Goal: Book appointment/travel/reservation

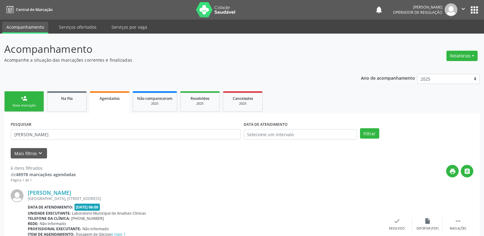
click at [289, 186] on div "[PERSON_NAME] [GEOGRAPHIC_DATA], [STREET_ADDRESS] Data de atendimento: [DATE] 0…" at bounding box center [242, 224] width 462 height 83
click at [72, 105] on link "Na fila" at bounding box center [67, 101] width 40 height 20
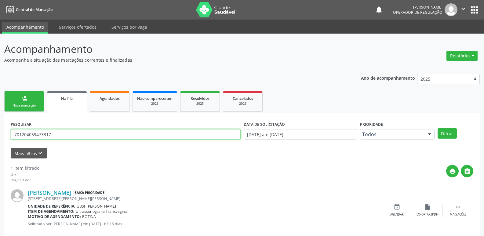
click at [59, 132] on input "701204059473317" at bounding box center [126, 134] width 230 height 10
type input "702907529379278"
click at [437, 128] on button "Filtrar" at bounding box center [446, 133] width 19 height 10
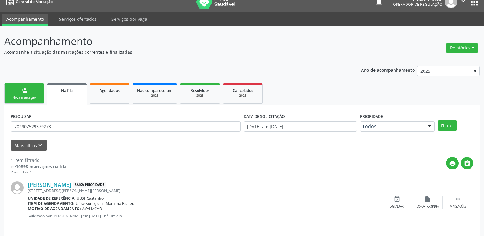
scroll to position [12, 0]
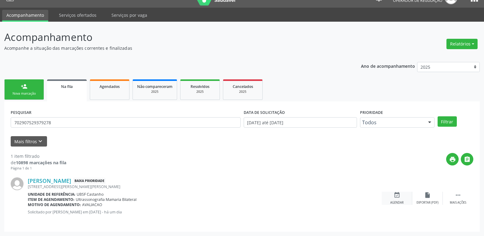
click at [400, 204] on div "Agendar" at bounding box center [396, 203] width 13 height 4
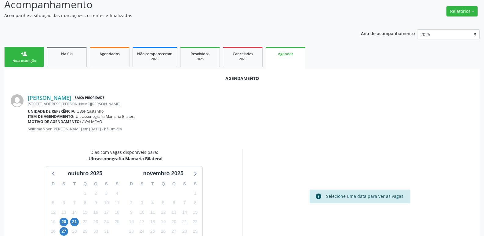
scroll to position [82, 0]
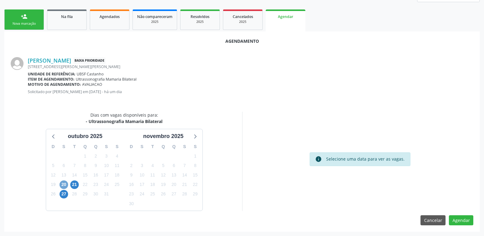
click at [63, 182] on span "20" at bounding box center [64, 184] width 9 height 9
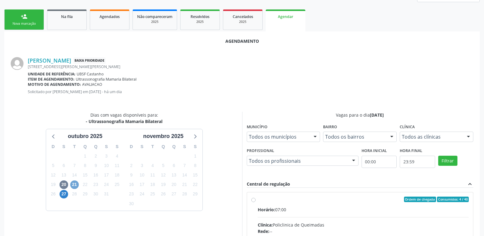
click at [77, 182] on span "21" at bounding box center [74, 184] width 9 height 9
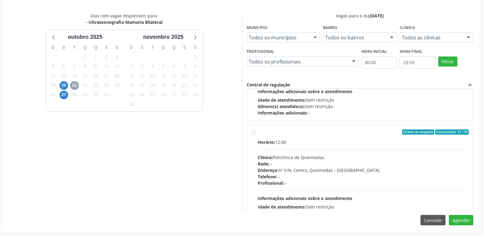
scroll to position [92, 0]
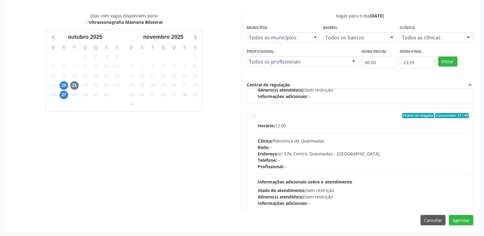
click at [371, 147] on div "Rede: --" at bounding box center [363, 147] width 211 height 6
click at [255, 118] on input "Ordem de chegada Consumidos: 37 / 40 Horário: 12:00 Clínica: Policlinica de Que…" at bounding box center [253, 115] width 4 height 5
radio input "true"
click at [463, 220] on button "Agendar" at bounding box center [461, 220] width 24 height 10
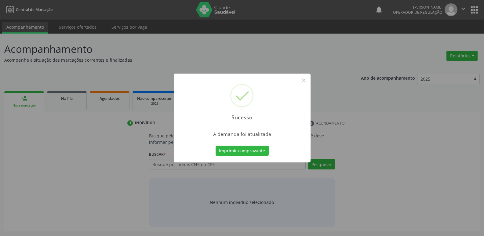
scroll to position [0, 0]
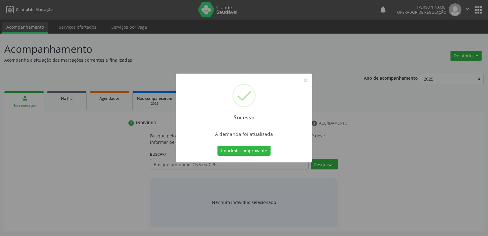
click at [218, 146] on button "Imprimir comprovante" at bounding box center [244, 151] width 53 height 10
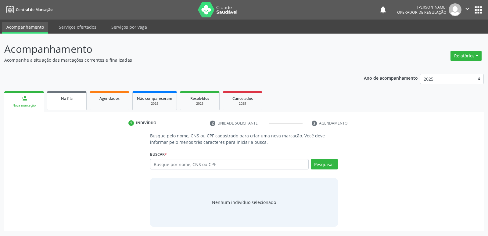
click at [78, 96] on div "Na fila" at bounding box center [67, 98] width 31 height 6
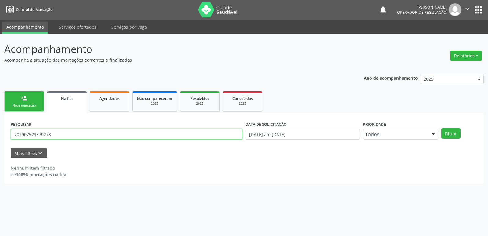
drag, startPoint x: 57, startPoint y: 136, endPoint x: 0, endPoint y: 119, distance: 59.5
click at [0, 119] on div "Acompanhamento Acompanhe a situação das marcações correntes e finalizadas Relat…" at bounding box center [244, 135] width 488 height 202
type input "704800089142748"
click at [442, 128] on button "Filtrar" at bounding box center [451, 133] width 19 height 10
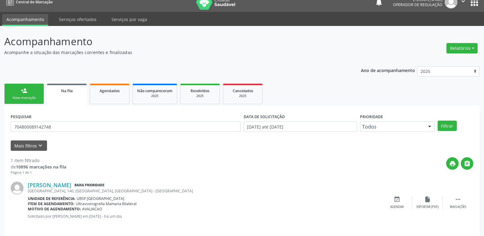
scroll to position [12, 0]
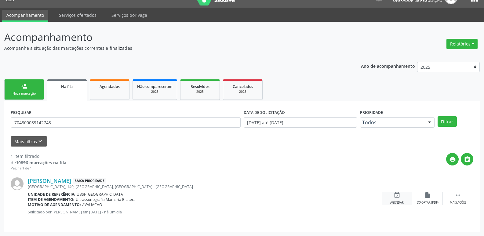
click at [398, 199] on div "event_available Agendar" at bounding box center [397, 198] width 31 height 13
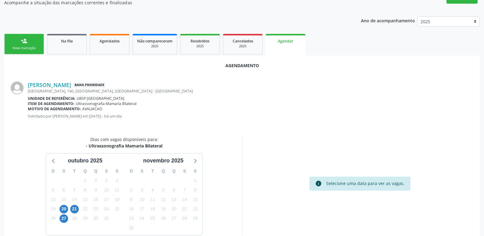
scroll to position [67, 0]
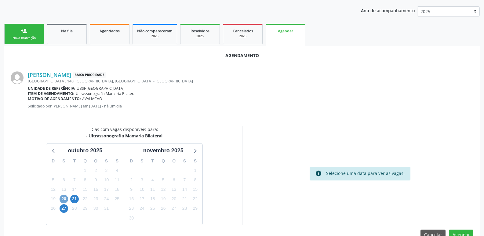
click at [65, 198] on span "20" at bounding box center [64, 199] width 9 height 9
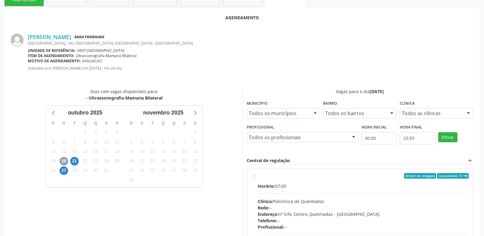
scroll to position [170, 0]
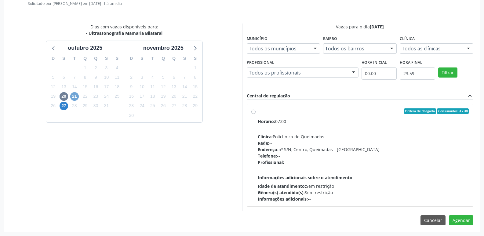
click at [77, 95] on span "21" at bounding box center [74, 96] width 9 height 9
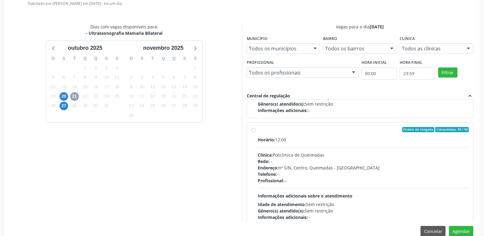
scroll to position [96, 0]
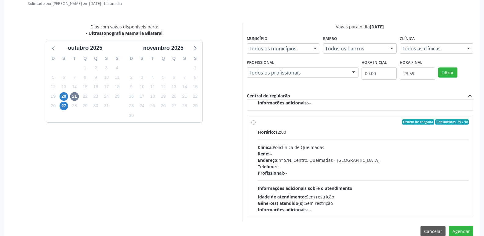
click at [437, 149] on div "Clínica: Policlinica de Queimadas" at bounding box center [363, 147] width 211 height 6
click at [255, 125] on input "Ordem de chegada Consumidos: 39 / 40 Horário: 12:00 Clínica: Policlinica de Que…" at bounding box center [253, 121] width 4 height 5
radio input "true"
click at [454, 230] on button "Agendar" at bounding box center [461, 231] width 24 height 10
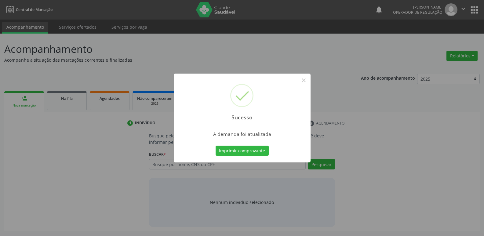
scroll to position [0, 0]
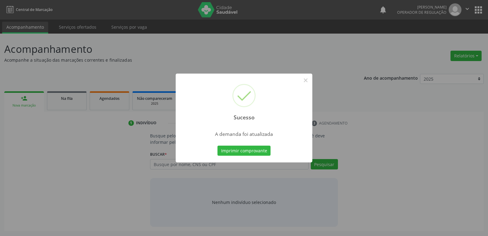
click at [218, 146] on button "Imprimir comprovante" at bounding box center [244, 151] width 53 height 10
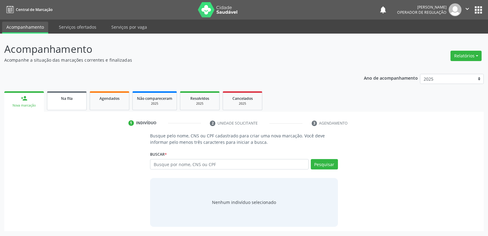
click at [66, 103] on link "Na fila" at bounding box center [67, 100] width 40 height 19
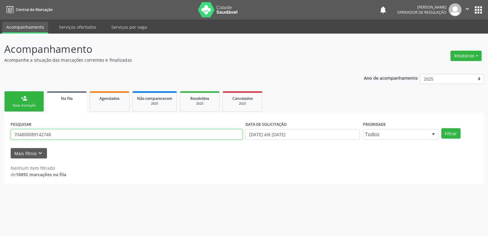
drag, startPoint x: 67, startPoint y: 136, endPoint x: 0, endPoint y: 100, distance: 75.8
click at [0, 100] on div "Acompanhamento Acompanhe a situação das marcações correntes e finalizadas Relat…" at bounding box center [244, 135] width 488 height 202
type input "702909544866771"
click at [442, 128] on button "Filtrar" at bounding box center [451, 133] width 19 height 10
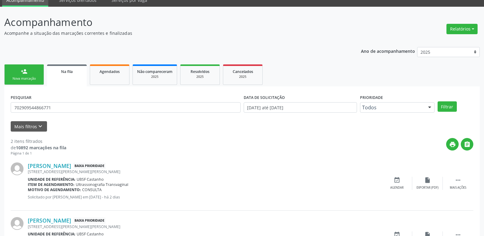
scroll to position [67, 0]
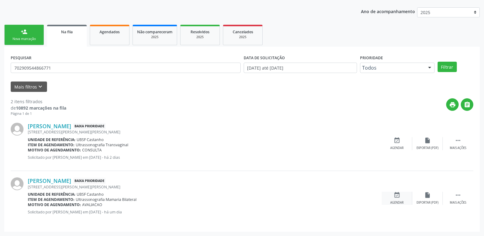
click at [400, 199] on div "event_available Agendar" at bounding box center [397, 198] width 31 height 13
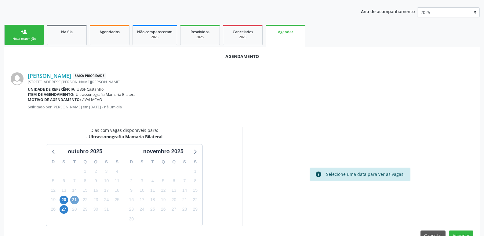
click at [74, 200] on span "21" at bounding box center [74, 200] width 9 height 9
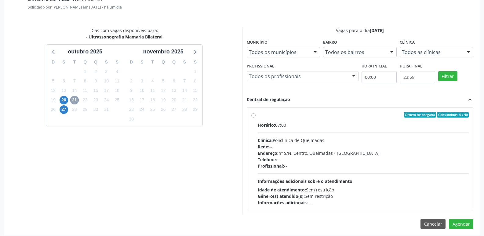
scroll to position [170, 0]
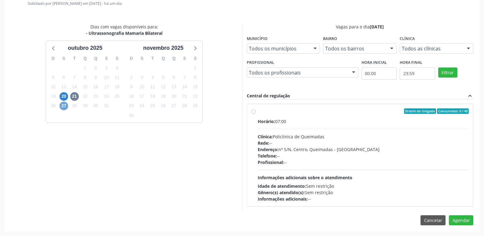
click at [64, 107] on span "27" at bounding box center [64, 106] width 9 height 9
click at [314, 158] on div "Telefone: --" at bounding box center [363, 156] width 211 height 6
click at [255, 114] on input "Ordem de chegada Consumidos: 0 / 40 Horário: 13:00 Clínica: Policlinica de Quei…" at bounding box center [253, 110] width 4 height 5
radio input "true"
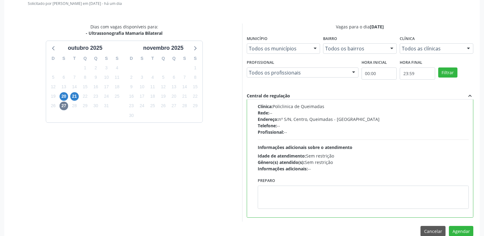
scroll to position [0, 0]
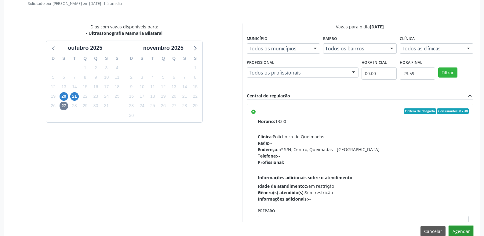
click at [462, 229] on button "Agendar" at bounding box center [461, 231] width 24 height 10
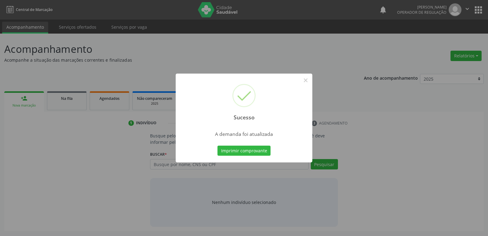
click at [218, 146] on button "Imprimir comprovante" at bounding box center [244, 151] width 53 height 10
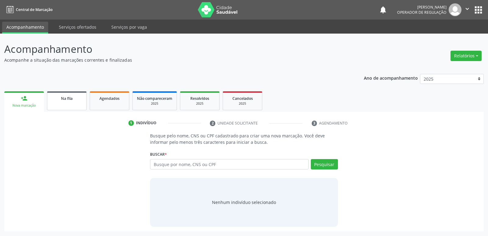
click at [70, 102] on link "Na fila" at bounding box center [67, 100] width 40 height 19
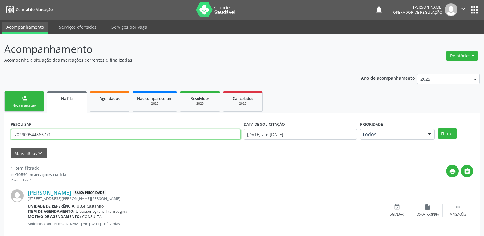
click at [89, 130] on input "702909544866771" at bounding box center [126, 134] width 230 height 10
type input "700004517011407"
click at [437, 128] on button "Filtrar" at bounding box center [446, 133] width 19 height 10
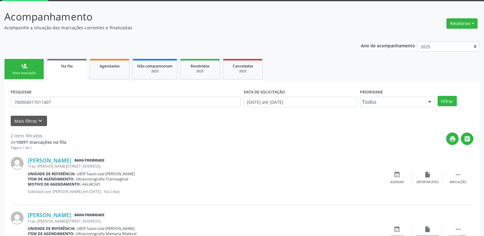
scroll to position [67, 0]
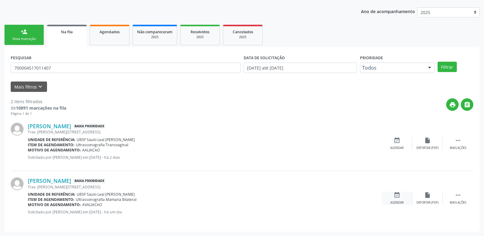
click at [398, 199] on div "event_available Agendar" at bounding box center [397, 198] width 31 height 13
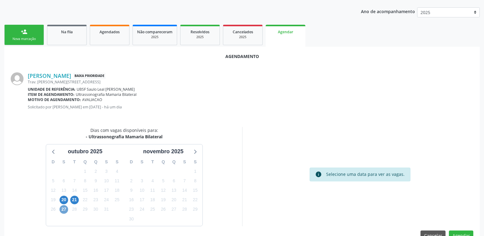
click at [63, 205] on span "27" at bounding box center [64, 209] width 9 height 9
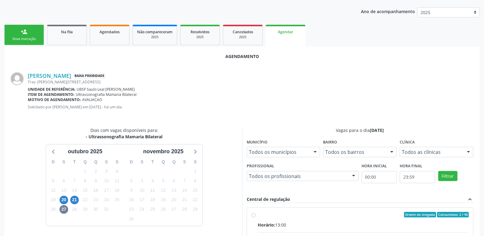
drag, startPoint x: 337, startPoint y: 215, endPoint x: 396, endPoint y: 196, distance: 62.2
click at [341, 213] on div "Ordem de chegada Consumidos: 2 / 40" at bounding box center [363, 214] width 211 height 5
click at [255, 213] on input "Ordem de chegada Consumidos: 2 / 40 Horário: 13:00 Clínica: Policlinica de Quei…" at bounding box center [253, 214] width 4 height 5
radio input "true"
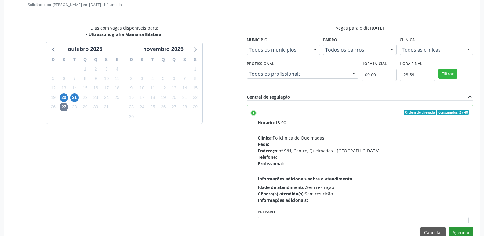
scroll to position [181, 0]
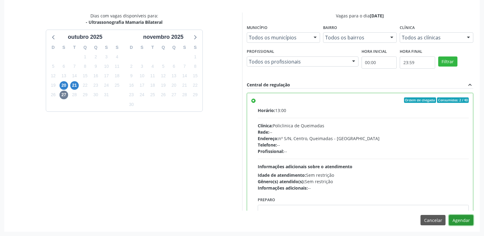
click at [460, 223] on button "Agendar" at bounding box center [461, 220] width 24 height 10
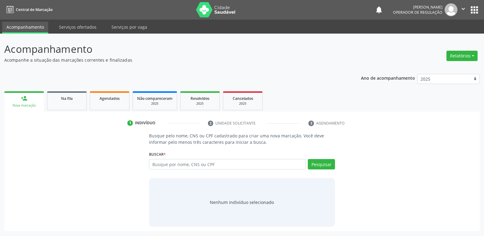
scroll to position [0, 0]
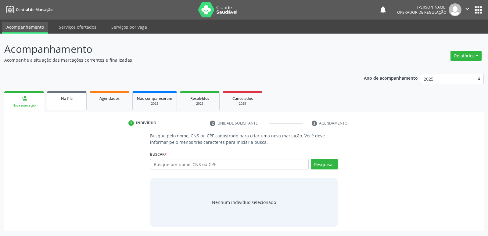
click at [85, 106] on link "Na fila" at bounding box center [67, 100] width 40 height 19
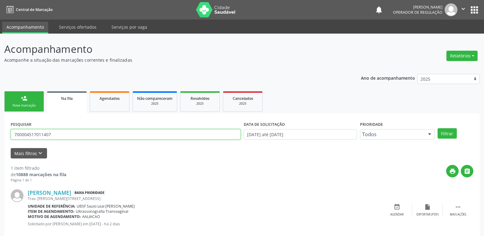
drag, startPoint x: 59, startPoint y: 138, endPoint x: 23, endPoint y: 115, distance: 42.9
click at [4, 123] on div "PESQUISAR 700004517011407 DATA DE SOLICITAÇÃO [DATE] até [DATE] Prioridade Todo…" at bounding box center [241, 178] width 475 height 130
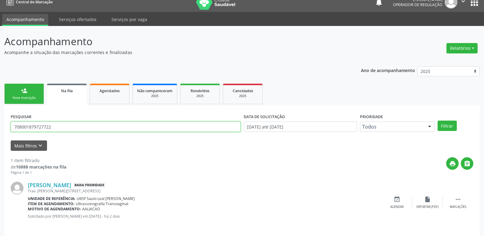
scroll to position [12, 0]
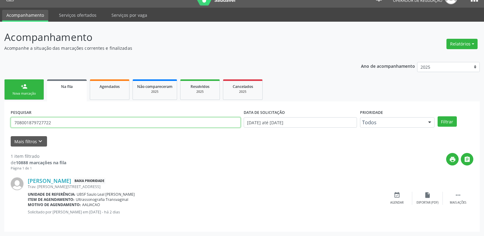
type input "708001879727722"
click at [437, 116] on button "Filtrar" at bounding box center [446, 121] width 19 height 10
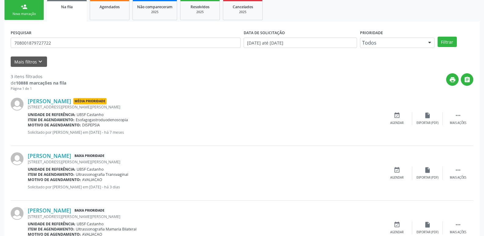
scroll to position [121, 0]
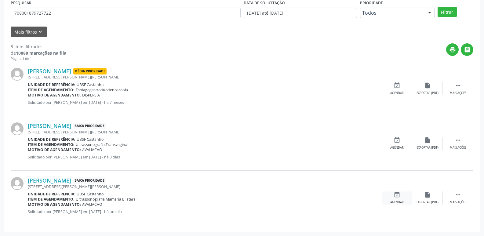
click at [400, 198] on div "event_available Agendar" at bounding box center [397, 197] width 31 height 13
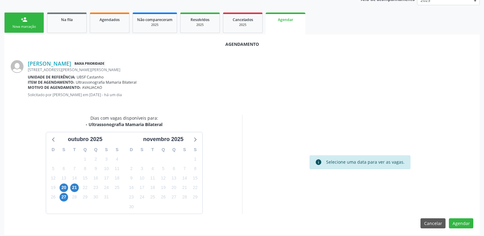
scroll to position [82, 0]
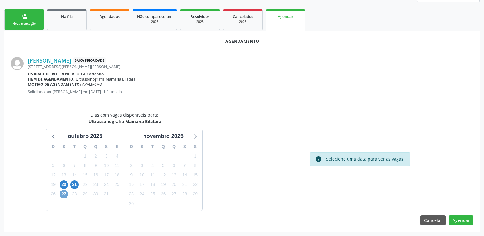
click at [65, 194] on span "27" at bounding box center [64, 194] width 9 height 9
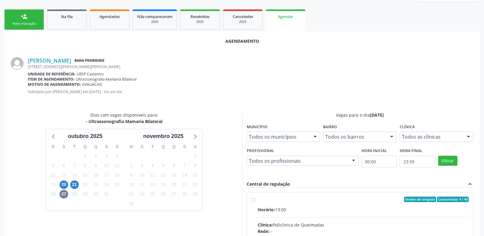
drag, startPoint x: 358, startPoint y: 218, endPoint x: 369, endPoint y: 211, distance: 12.6
radio input "true"
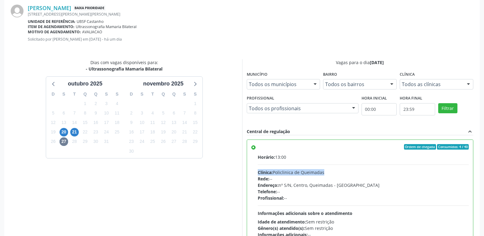
scroll to position [181, 0]
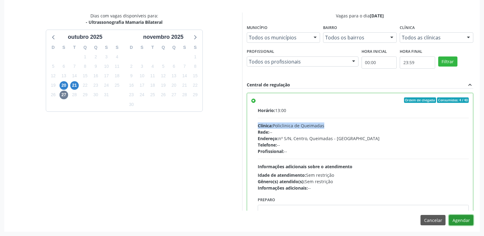
click at [462, 216] on button "Agendar" at bounding box center [461, 220] width 24 height 10
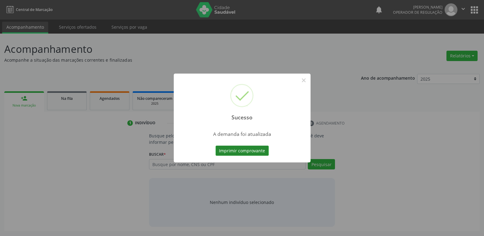
click at [254, 147] on div "Sucesso × A demanda foi atualizada Imprimir comprovante Cancel" at bounding box center [242, 118] width 137 height 89
click at [251, 150] on div "Sucesso × A demanda foi atualizada Imprimir comprovante Cancel" at bounding box center [242, 118] width 484 height 236
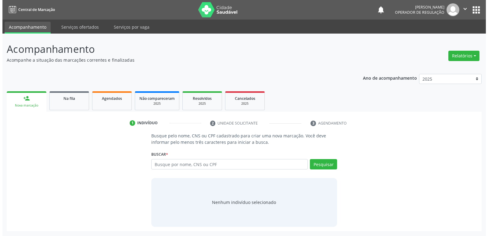
scroll to position [0, 0]
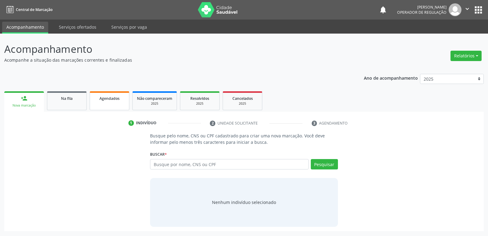
click at [112, 97] on span "Agendados" at bounding box center [110, 98] width 20 height 5
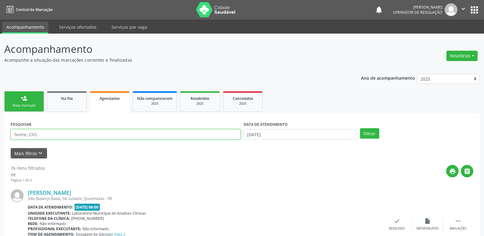
click at [51, 132] on input "text" at bounding box center [126, 134] width 230 height 10
type input "708001879727722"
click at [360, 128] on button "Filtrar" at bounding box center [369, 133] width 19 height 10
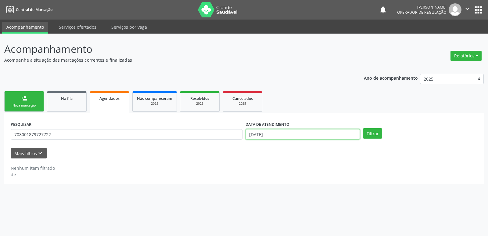
click at [285, 130] on input "03/10/2025" at bounding box center [303, 134] width 114 height 10
click at [363, 128] on button "Filtrar" at bounding box center [372, 133] width 19 height 10
click at [370, 130] on button "Filtrar" at bounding box center [372, 133] width 19 height 10
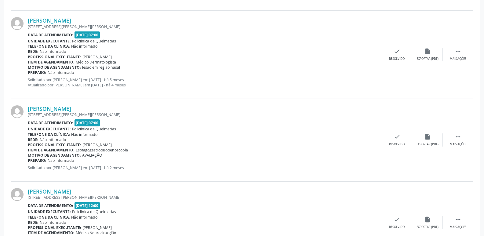
scroll to position [464, 0]
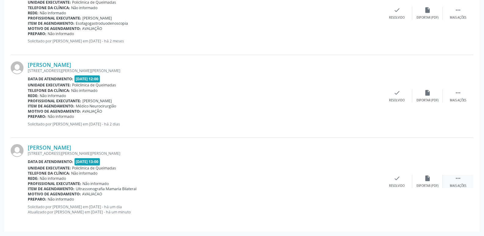
click at [460, 179] on icon "" at bounding box center [458, 178] width 7 height 7
click at [334, 179] on icon "print" at bounding box center [335, 178] width 7 height 7
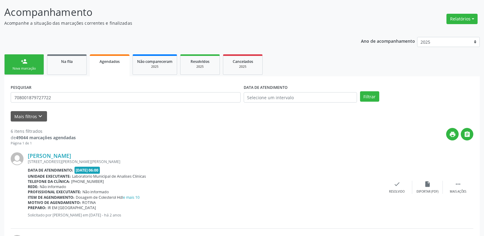
scroll to position [0, 0]
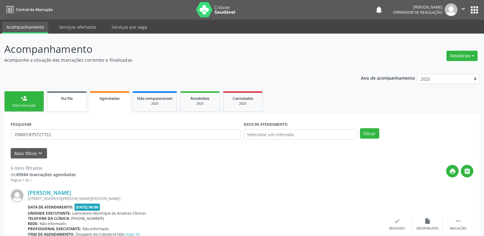
click at [76, 97] on div "Na fila" at bounding box center [67, 98] width 31 height 6
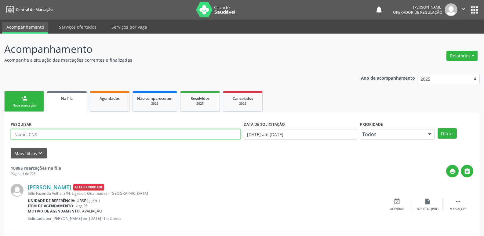
click at [38, 134] on input "text" at bounding box center [126, 134] width 230 height 10
type input "700100945714819"
click at [437, 128] on button "Filtrar" at bounding box center [446, 133] width 19 height 10
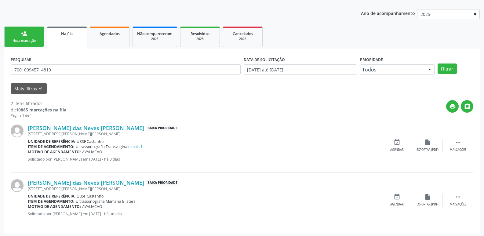
scroll to position [67, 0]
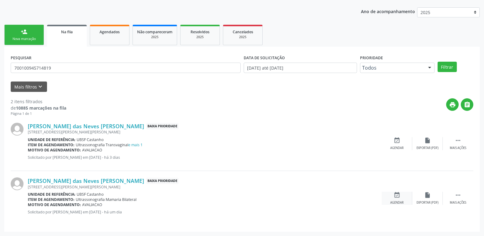
click at [399, 195] on icon "event_available" at bounding box center [396, 195] width 7 height 7
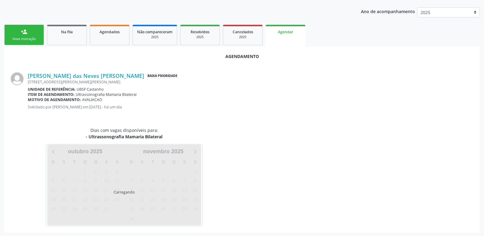
scroll to position [67, 0]
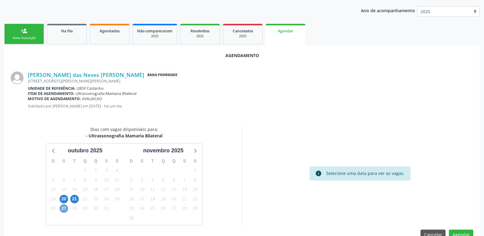
click at [66, 210] on span "27" at bounding box center [64, 208] width 9 height 9
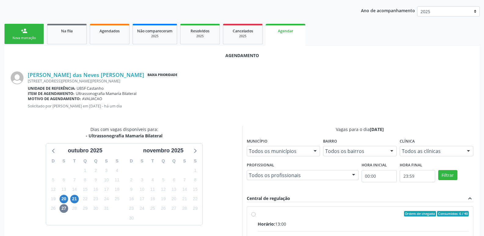
drag, startPoint x: 382, startPoint y: 215, endPoint x: 378, endPoint y: 176, distance: 39.6
click at [383, 215] on div "Ordem de chegada Consumidos: 6 / 40" at bounding box center [363, 213] width 211 height 5
click at [255, 215] on input "Ordem de chegada Consumidos: 6 / 40 Horário: 13:00 Clínica: Policlinica de Quei…" at bounding box center [253, 213] width 4 height 5
radio input "true"
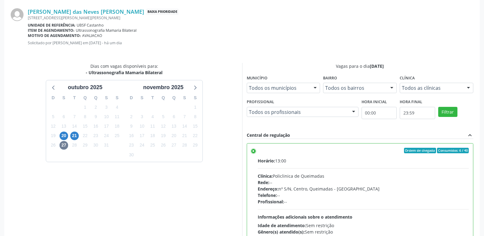
scroll to position [181, 0]
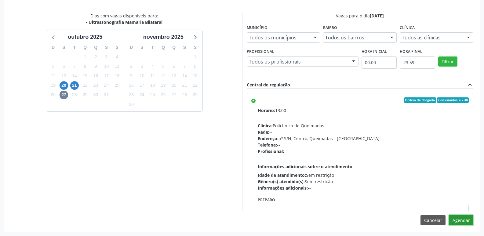
click at [459, 216] on button "Agendar" at bounding box center [461, 220] width 24 height 10
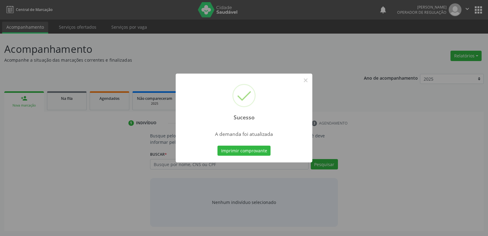
click at [218, 146] on button "Imprimir comprovante" at bounding box center [244, 151] width 53 height 10
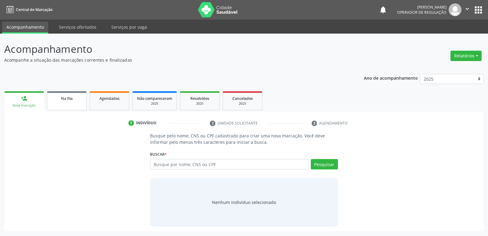
click at [82, 96] on div "Na fila" at bounding box center [67, 98] width 31 height 6
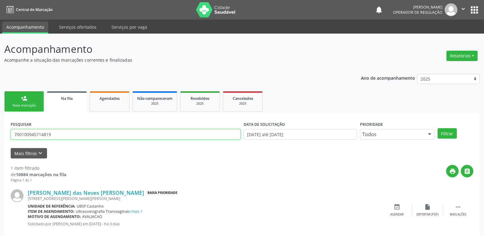
click at [63, 130] on input "700100945714819" at bounding box center [126, 134] width 230 height 10
type input "700504915528251"
click at [437, 128] on button "Filtrar" at bounding box center [446, 133] width 19 height 10
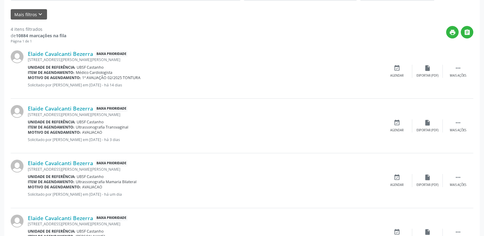
scroll to position [176, 0]
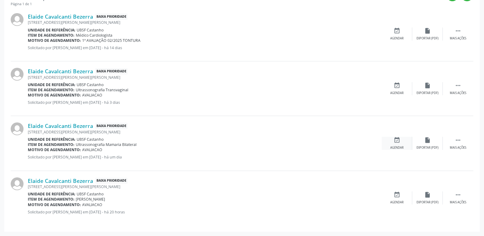
click at [399, 140] on icon "event_available" at bounding box center [396, 140] width 7 height 7
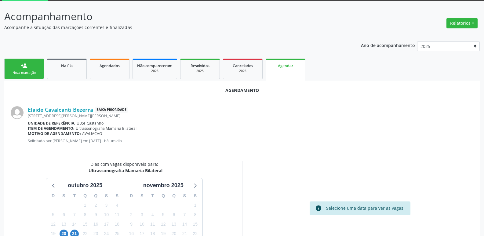
scroll to position [82, 0]
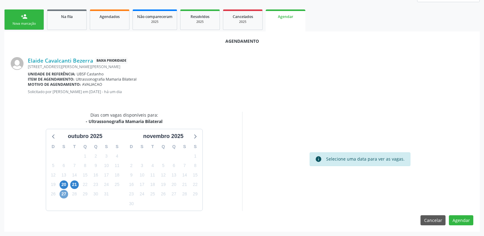
click at [64, 191] on span "27" at bounding box center [64, 194] width 9 height 9
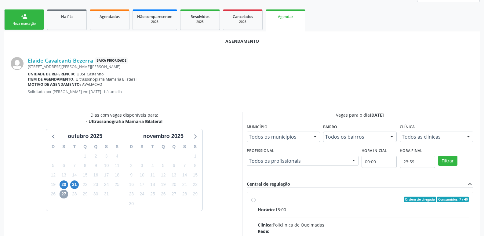
scroll to position [170, 0]
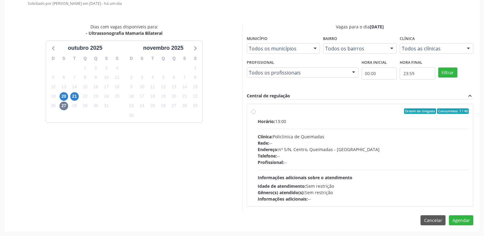
click at [460, 162] on div "Profissional: --" at bounding box center [363, 162] width 211 height 6
click at [255, 114] on input "Ordem de chegada Consumidos: 7 / 40 Horário: 13:00 Clínica: Policlinica de Quei…" at bounding box center [253, 110] width 4 height 5
radio input "true"
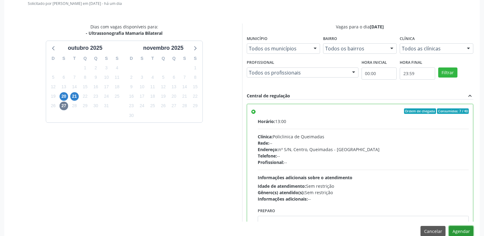
click at [456, 229] on button "Agendar" at bounding box center [461, 231] width 24 height 10
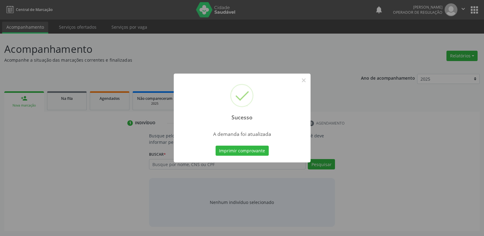
scroll to position [0, 0]
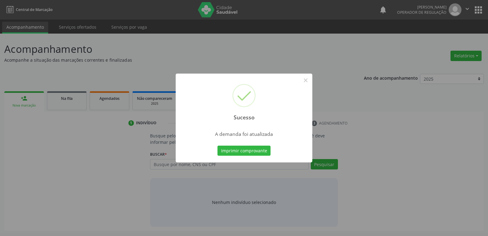
click at [218, 146] on button "Imprimir comprovante" at bounding box center [244, 151] width 53 height 10
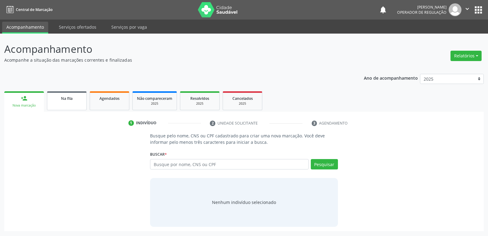
click at [66, 106] on link "Na fila" at bounding box center [67, 100] width 40 height 19
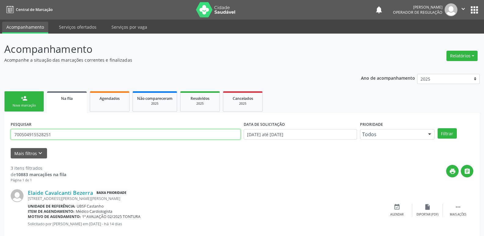
drag, startPoint x: 65, startPoint y: 139, endPoint x: 0, endPoint y: 148, distance: 65.7
click at [0, 148] on div "Acompanhamento Acompanhe a situação das marcações correntes e finalizadas Relat…" at bounding box center [242, 196] width 484 height 324
type input "700004665450409"
click at [437, 128] on button "Filtrar" at bounding box center [446, 133] width 19 height 10
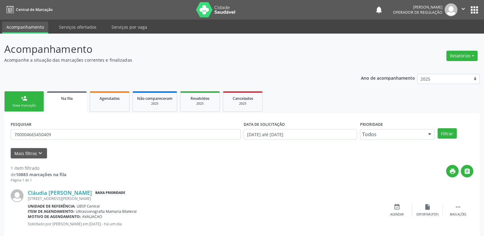
scroll to position [12, 0]
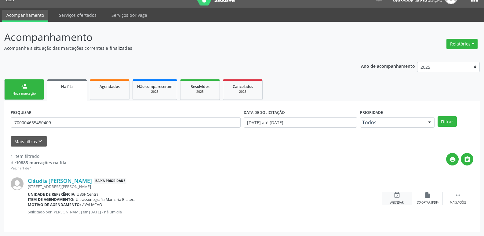
click at [399, 199] on div "event_available Agendar" at bounding box center [397, 198] width 31 height 13
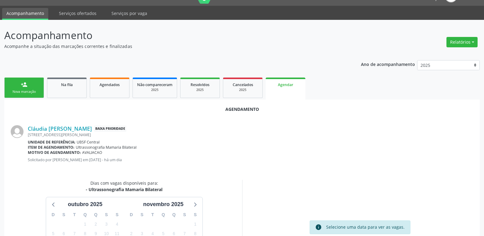
scroll to position [82, 0]
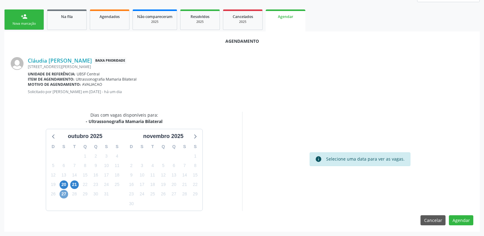
click at [63, 193] on span "27" at bounding box center [64, 194] width 9 height 9
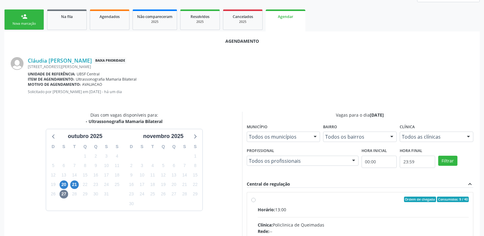
drag, startPoint x: 326, startPoint y: 201, endPoint x: 331, endPoint y: 199, distance: 5.9
click at [331, 199] on div "Ordem de chegada Consumidos: 9 / 40" at bounding box center [363, 199] width 211 height 5
click at [255, 199] on input "Ordem de chegada Consumidos: 9 / 40 Horário: 13:00 Clínica: Policlinica de Quei…" at bounding box center [253, 199] width 4 height 5
radio input "true"
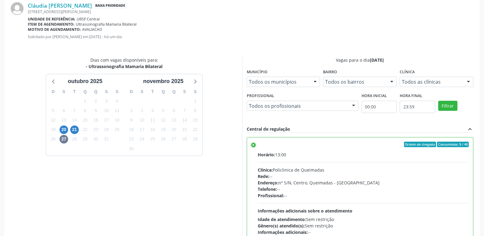
scroll to position [181, 0]
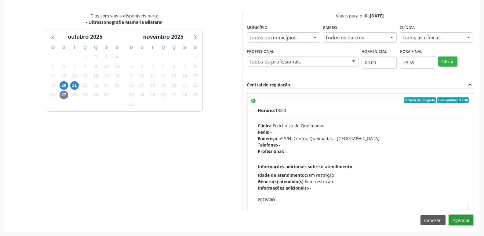
click at [462, 221] on button "Agendar" at bounding box center [461, 220] width 24 height 10
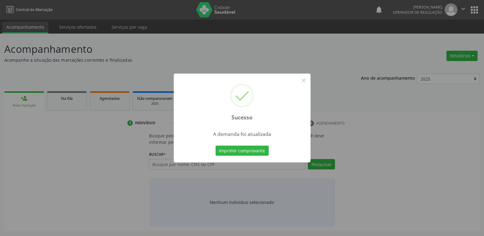
scroll to position [0, 0]
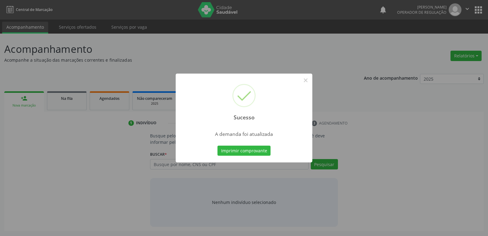
click at [218, 146] on button "Imprimir comprovante" at bounding box center [244, 151] width 53 height 10
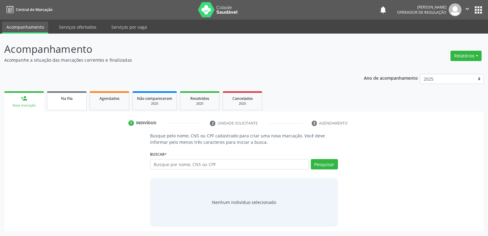
click at [62, 106] on link "Na fila" at bounding box center [67, 100] width 40 height 19
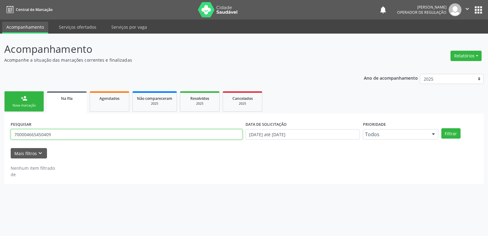
click at [65, 137] on input "700004665450409" at bounding box center [127, 134] width 232 height 10
type input "700501915607450"
click at [442, 128] on button "Filtrar" at bounding box center [451, 133] width 19 height 10
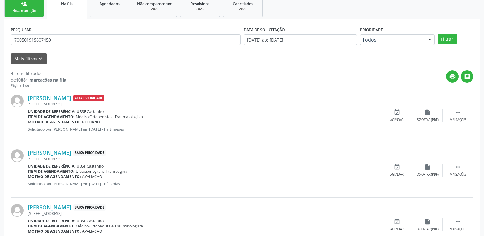
scroll to position [176, 0]
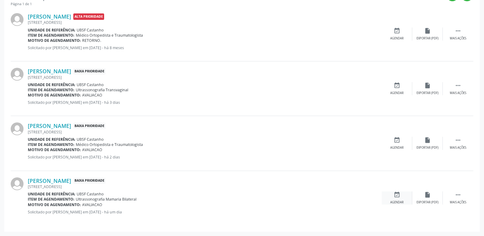
click at [401, 195] on div "event_available Agendar" at bounding box center [397, 197] width 31 height 13
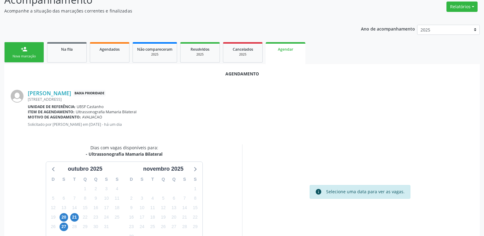
scroll to position [67, 0]
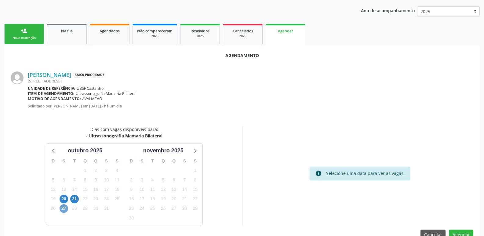
click at [60, 209] on span "27" at bounding box center [64, 208] width 9 height 9
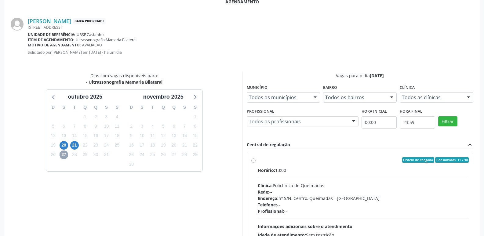
scroll to position [170, 0]
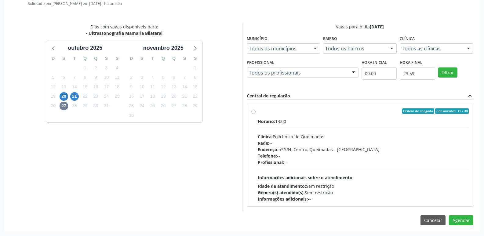
click at [421, 164] on div "Profissional: --" at bounding box center [363, 162] width 211 height 6
click at [255, 114] on input "Ordem de chegada Consumidos: 11 / 40 Horário: 13:00 Clínica: Policlinica de Que…" at bounding box center [253, 110] width 4 height 5
radio input "true"
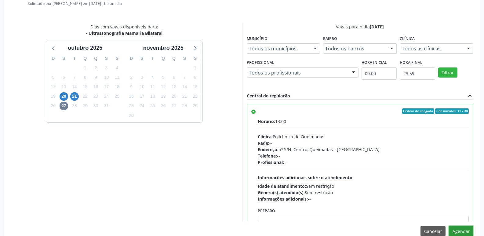
click at [467, 233] on button "Agendar" at bounding box center [461, 231] width 24 height 10
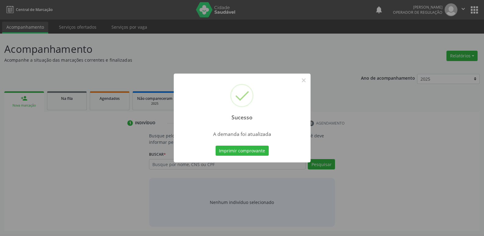
scroll to position [0, 0]
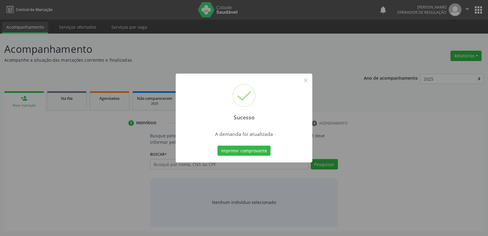
click at [218, 146] on button "Imprimir comprovante" at bounding box center [244, 151] width 53 height 10
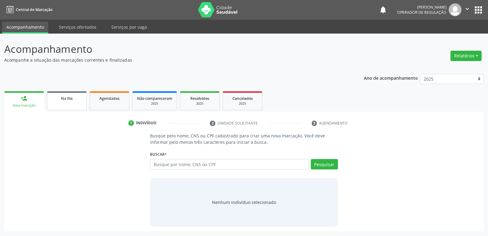
click at [77, 103] on link "Na fila" at bounding box center [67, 100] width 40 height 19
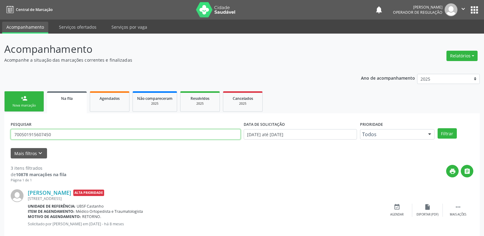
drag, startPoint x: 69, startPoint y: 131, endPoint x: 0, endPoint y: 136, distance: 69.2
click at [0, 136] on div "Acompanhamento Acompanhe a situação das marcações correntes e finalizadas Relat…" at bounding box center [242, 196] width 484 height 324
type input "708102818524910"
click at [437, 128] on button "Filtrar" at bounding box center [446, 133] width 19 height 10
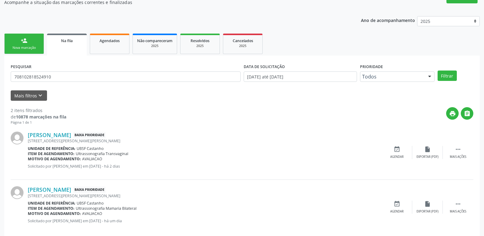
scroll to position [67, 0]
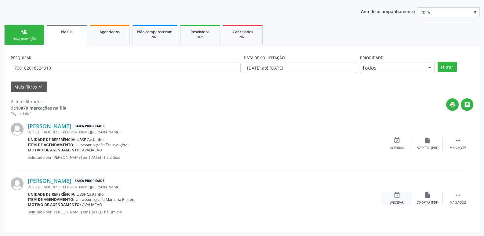
click at [391, 193] on div "event_available Agendar" at bounding box center [397, 198] width 31 height 13
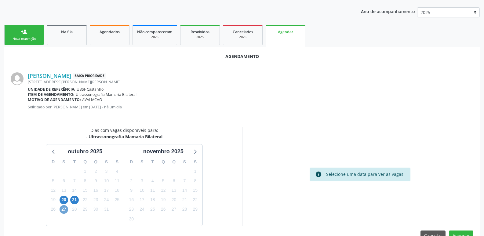
click at [63, 212] on span "27" at bounding box center [64, 209] width 9 height 9
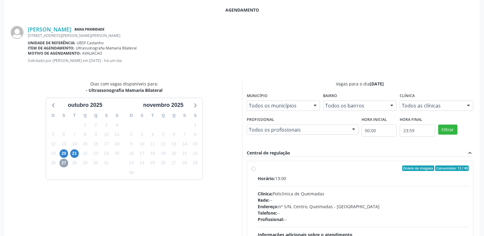
scroll to position [170, 0]
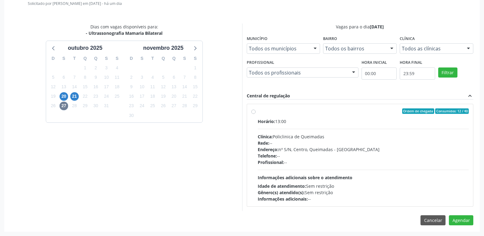
click at [388, 175] on div "Horário: 13:00 Clínica: Policlinica de Queimadas Rede: -- Endereço: nº S/N, Cen…" at bounding box center [363, 160] width 211 height 84
click at [255, 114] on input "Ordem de chegada Consumidos: 12 / 40 Horário: 13:00 Clínica: Policlinica de Que…" at bounding box center [253, 110] width 4 height 5
radio input "true"
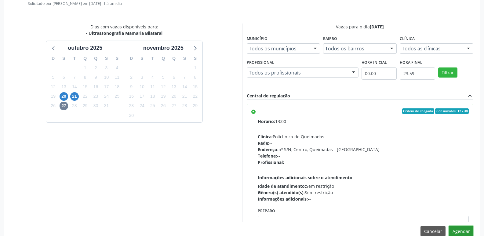
click at [467, 226] on button "Agendar" at bounding box center [461, 231] width 24 height 10
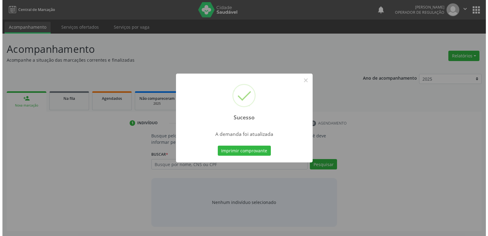
scroll to position [0, 0]
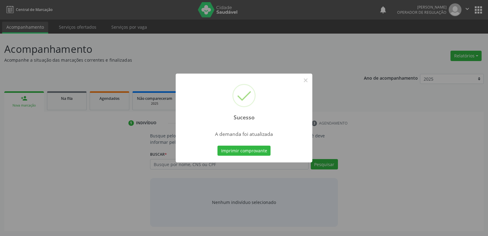
click at [218, 146] on button "Imprimir comprovante" at bounding box center [244, 151] width 53 height 10
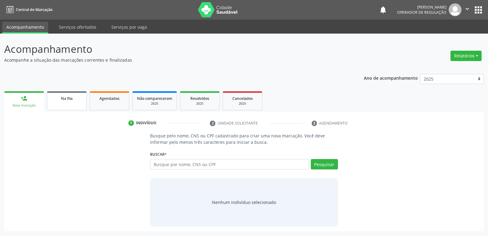
click at [73, 98] on div "Na fila" at bounding box center [67, 98] width 31 height 6
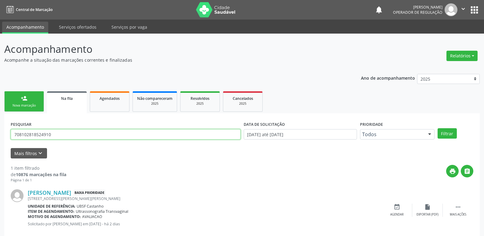
drag, startPoint x: 86, startPoint y: 134, endPoint x: 0, endPoint y: 121, distance: 86.5
click at [0, 121] on div "Acompanhamento Acompanhe a situação das marcações correntes e finalizadas Relat…" at bounding box center [242, 141] width 484 height 214
type input "702909517983673"
click at [437, 128] on button "Filtrar" at bounding box center [446, 133] width 19 height 10
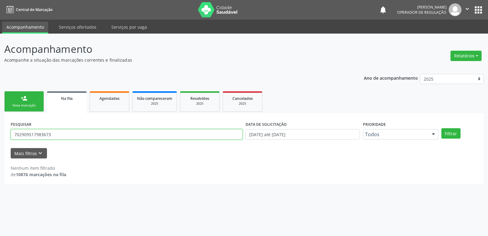
drag, startPoint x: 68, startPoint y: 131, endPoint x: 0, endPoint y: 124, distance: 68.7
click at [0, 128] on div "Acompanhamento Acompanhe a situação das marcações correntes e finalizadas Relat…" at bounding box center [244, 135] width 488 height 202
click at [19, 102] on link "person_add Nova marcação" at bounding box center [24, 101] width 40 height 20
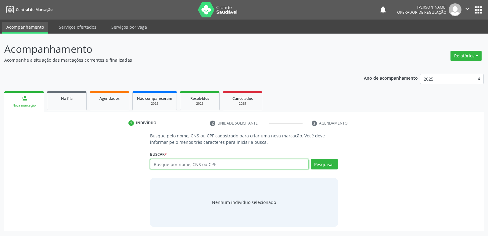
click at [187, 165] on input "text" at bounding box center [229, 164] width 158 height 10
paste input "702909517983673"
type input "702909517983673"
click at [334, 160] on button "Pesquisar" at bounding box center [324, 164] width 27 height 10
type input "702909517983673"
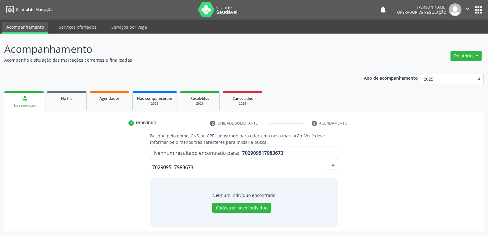
drag, startPoint x: 221, startPoint y: 171, endPoint x: 82, endPoint y: 172, distance: 138.9
click at [82, 172] on div "Busque pelo nome, CNS ou CPF cadastrado para criar uma nova marcação. Você deve…" at bounding box center [244, 179] width 471 height 94
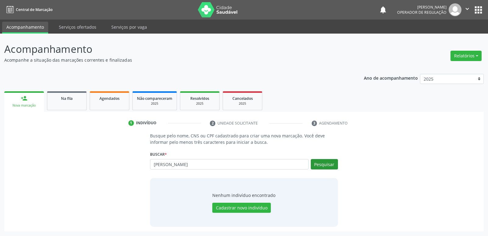
type input "aldenita pacifico"
click at [318, 162] on button "Pesquisar" at bounding box center [324, 164] width 27 height 10
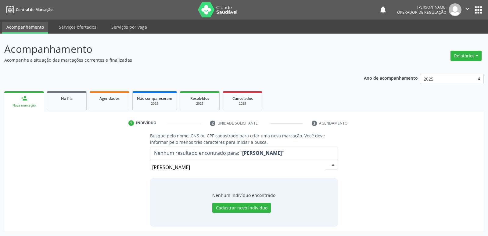
click at [476, 9] on button "apps" at bounding box center [478, 10] width 11 height 11
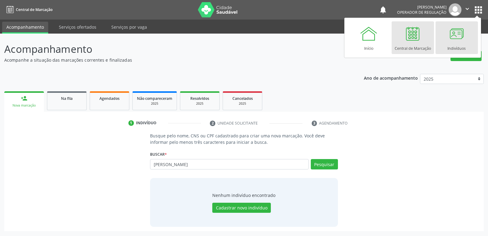
click at [455, 32] on div at bounding box center [457, 33] width 18 height 18
